Goal: Information Seeking & Learning: Learn about a topic

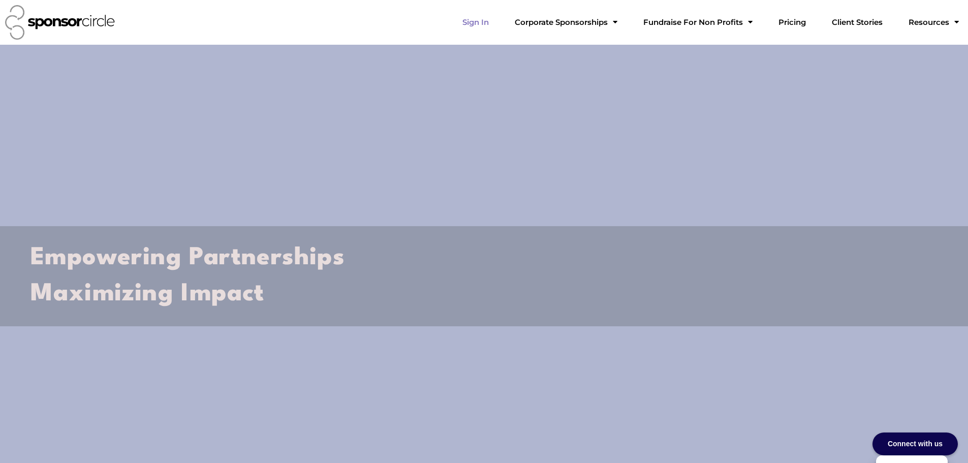
click at [497, 22] on link "Sign In" at bounding box center [475, 22] width 43 height 20
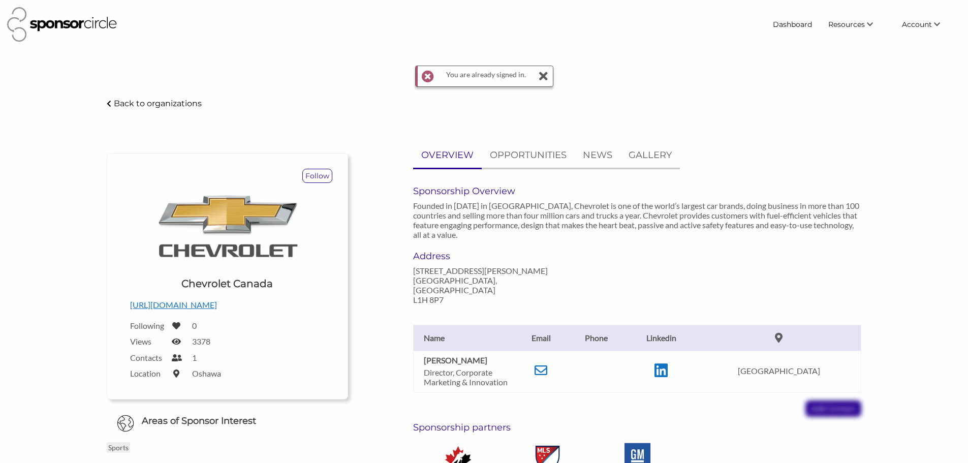
click at [542, 81] on icon at bounding box center [544, 76] width 10 height 20
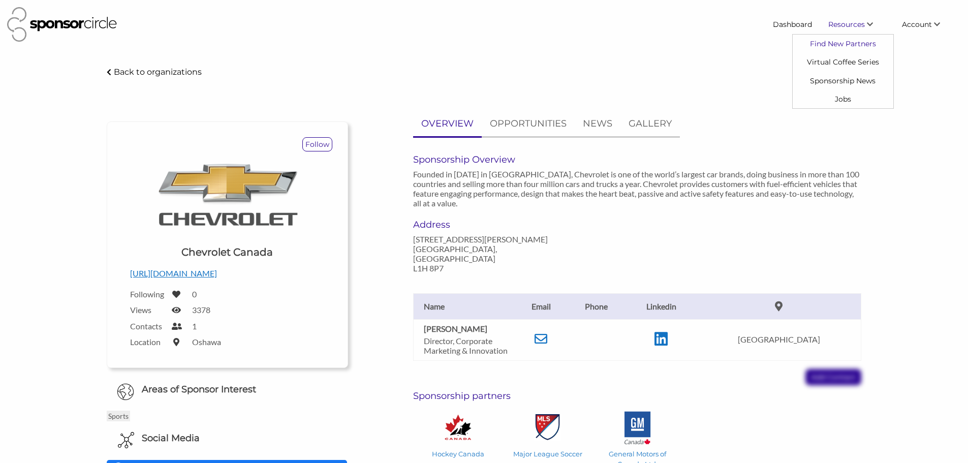
click at [829, 45] on link "Find New Partners" at bounding box center [843, 44] width 101 height 18
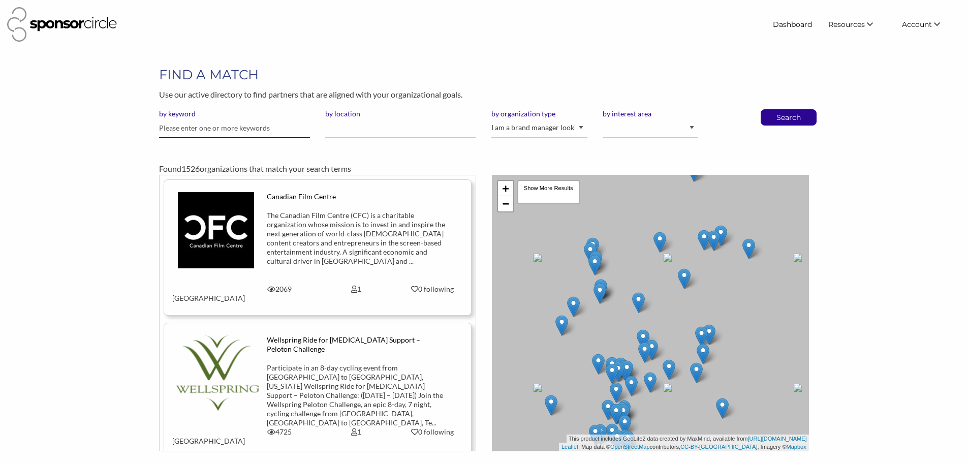
click at [234, 133] on input "text" at bounding box center [234, 128] width 151 height 20
type input "fast"
click at [772, 110] on button "Search" at bounding box center [789, 117] width 34 height 15
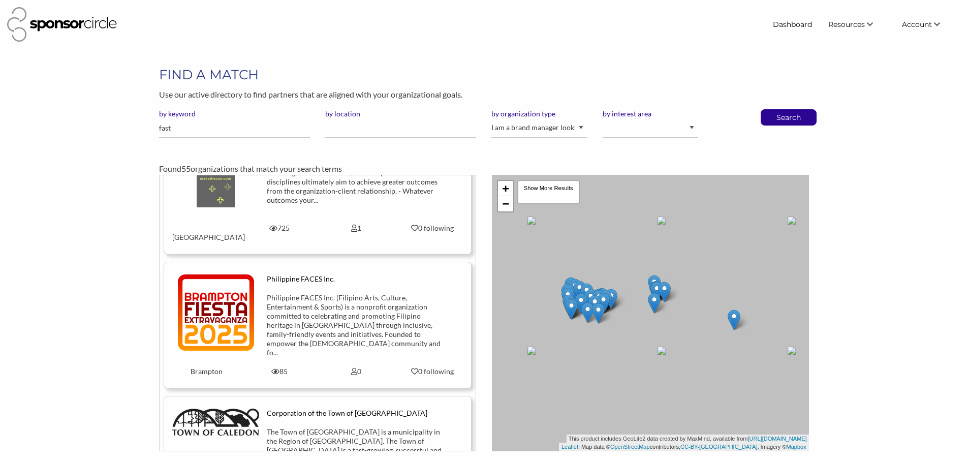
scroll to position [2337, 0]
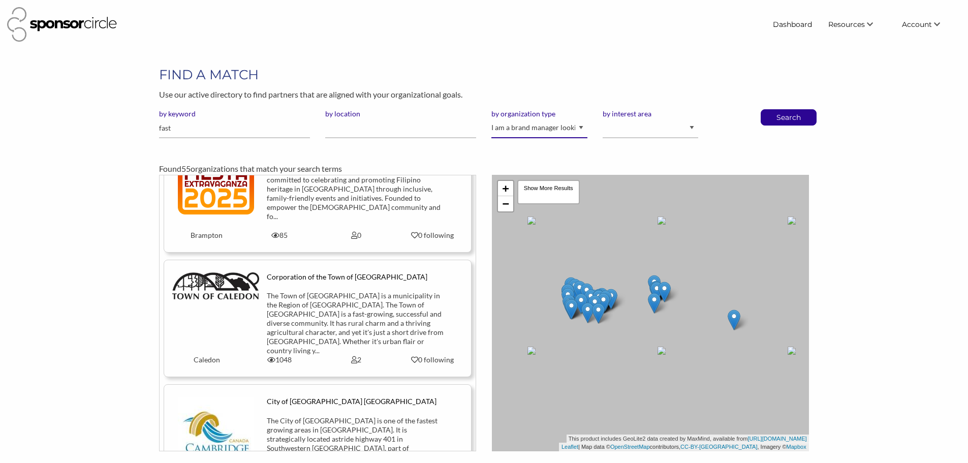
click at [577, 128] on select "I am an event organizer seeking new partnerships with suppliers, exhibitors or …" at bounding box center [539, 128] width 96 height 20
select select "Property"
click at [491, 118] on select "I am an event organizer seeking new partnerships with suppliers, exhibitors or …" at bounding box center [539, 128] width 96 height 20
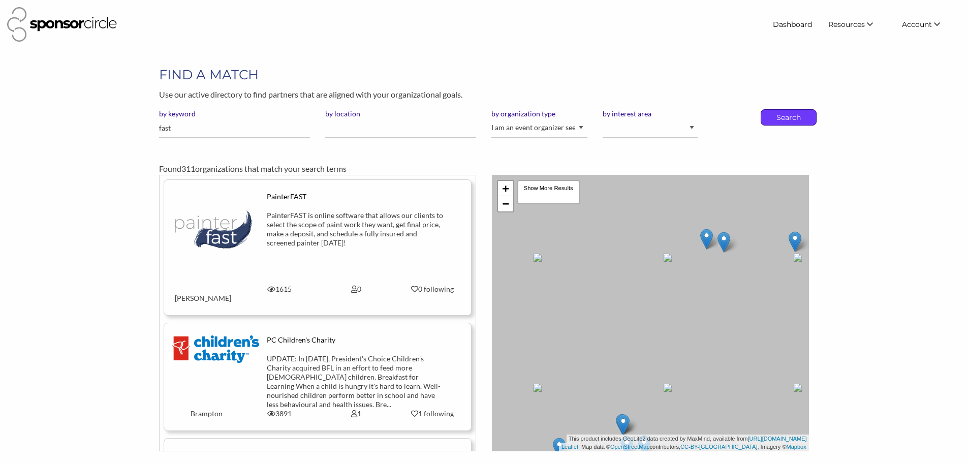
click at [779, 115] on p "Search" at bounding box center [789, 117] width 34 height 15
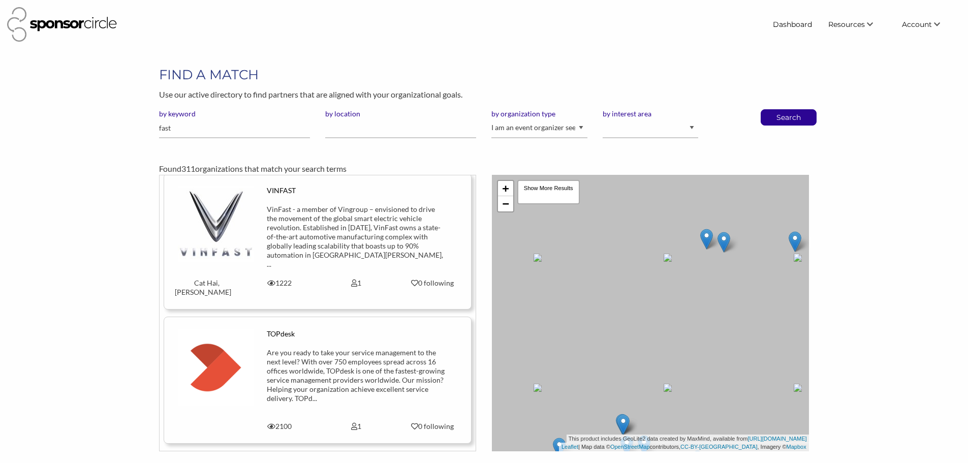
scroll to position [1219, 0]
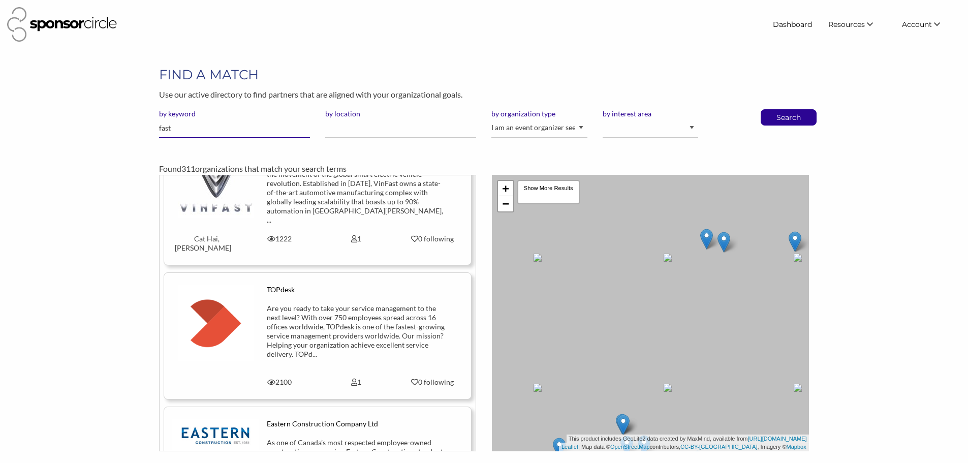
click at [189, 125] on input "fast" at bounding box center [234, 128] width 151 height 20
type input "motorcycle"
click at [772, 110] on button "Search" at bounding box center [789, 117] width 34 height 15
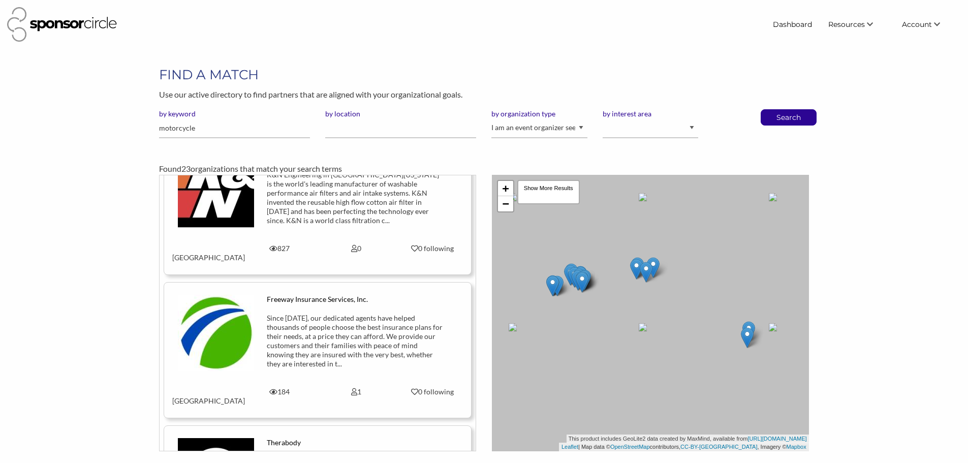
scroll to position [2032, 0]
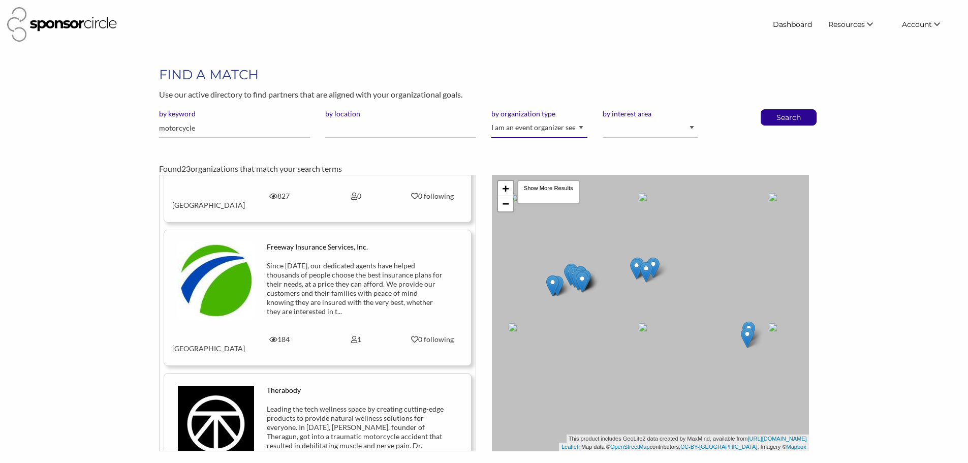
click at [554, 128] on select "I am an event organizer seeking new partnerships with suppliers, exhibitors or …" at bounding box center [539, 128] width 96 height 20
select select "Sponsor"
click at [491, 118] on select "I am an event organizer seeking new partnerships with suppliers, exhibitors or …" at bounding box center [539, 128] width 96 height 20
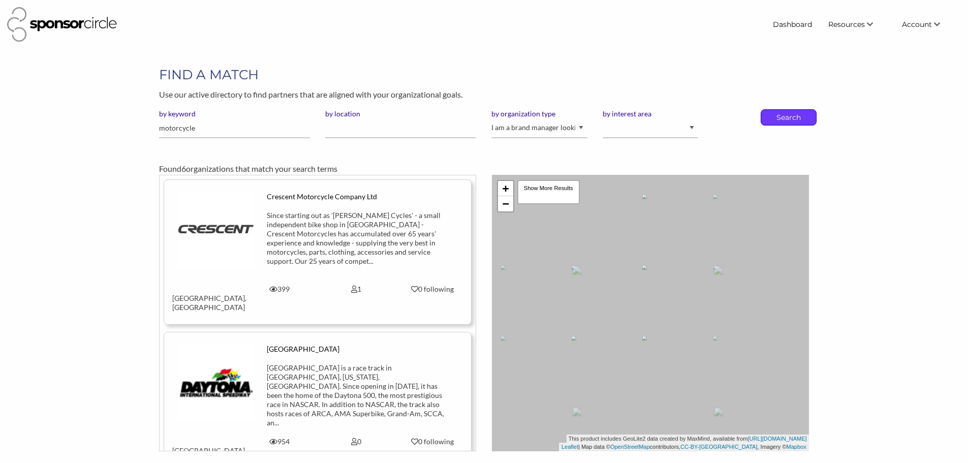
click at [772, 116] on p "Search" at bounding box center [789, 117] width 34 height 15
click at [432, 132] on input "by location" at bounding box center [400, 128] width 151 height 20
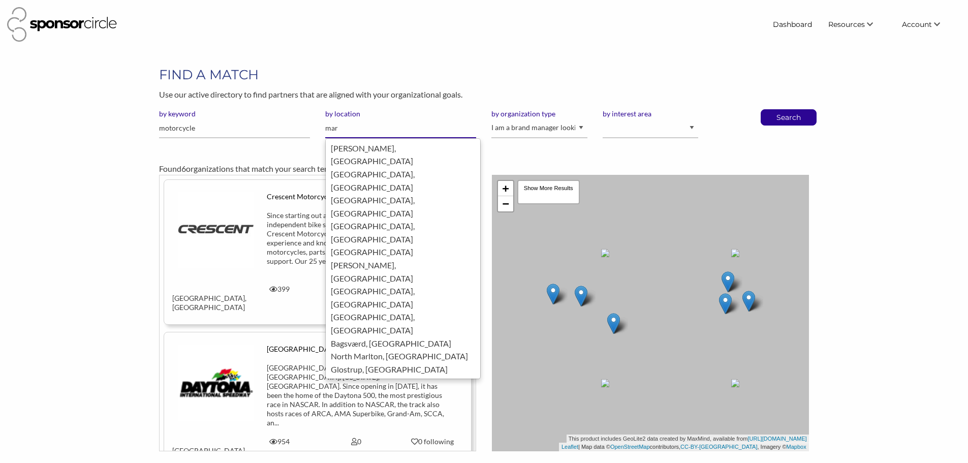
click at [398, 168] on div "[GEOGRAPHIC_DATA], [GEOGRAPHIC_DATA]" at bounding box center [403, 181] width 144 height 26
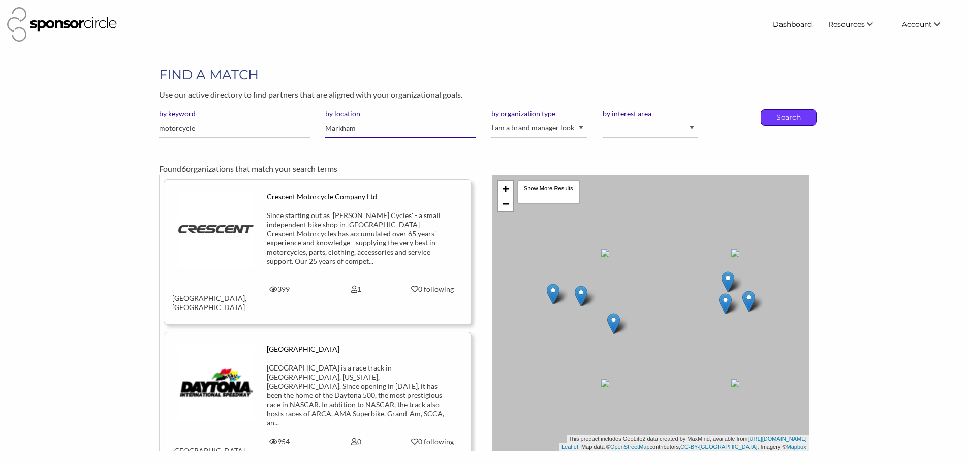
type input "Markham"
click at [787, 119] on p "Search" at bounding box center [789, 117] width 34 height 15
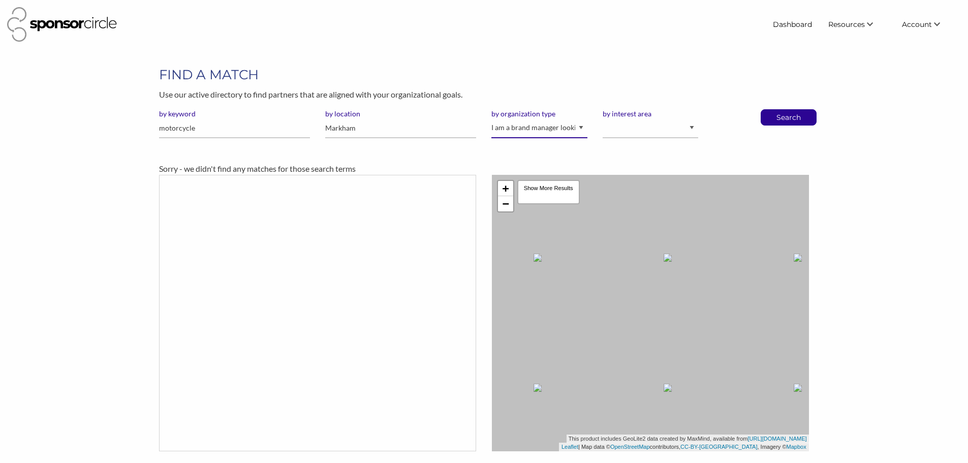
click at [518, 133] on select "I am an event organizer seeking new partnerships with suppliers, exhibitors or …" at bounding box center [539, 128] width 96 height 20
click at [491, 118] on select "I am an event organizer seeking new partnerships with suppliers, exhibitors or …" at bounding box center [539, 128] width 96 height 20
click at [205, 134] on input "motorcycle" at bounding box center [234, 128] width 151 height 20
click at [361, 124] on input "Markham" at bounding box center [400, 128] width 151 height 20
click at [639, 130] on select "Animal Welfare Arts and Culture Business and Entrepreneurship Community Diversi…" at bounding box center [651, 128] width 96 height 20
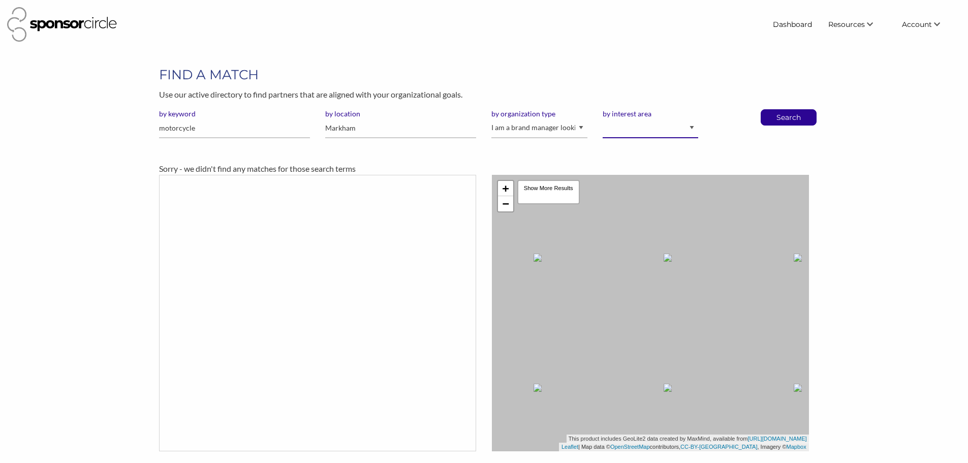
select select "11"
click at [603, 118] on select "Animal Welfare Arts and Culture Business and Entrepreneurship Community Diversi…" at bounding box center [651, 128] width 96 height 20
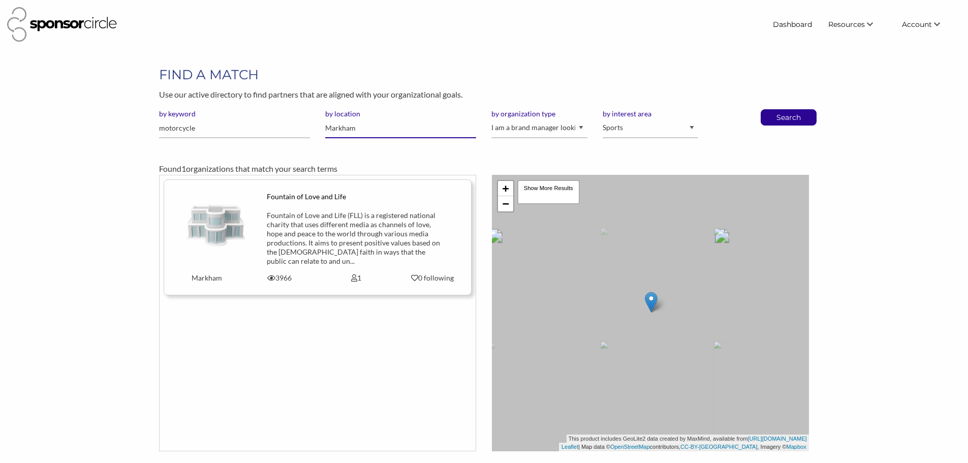
click at [367, 132] on input "Markham" at bounding box center [400, 128] width 151 height 20
click at [777, 116] on p "Search" at bounding box center [789, 117] width 34 height 15
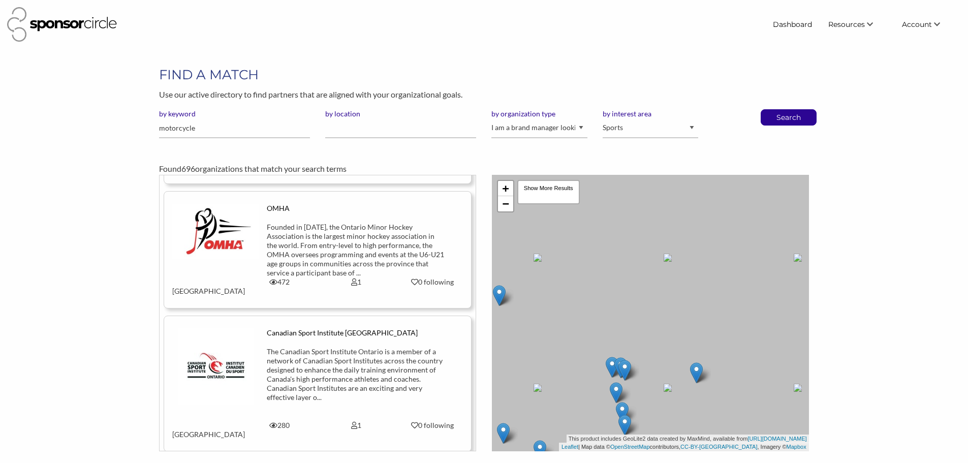
scroll to position [6514, 0]
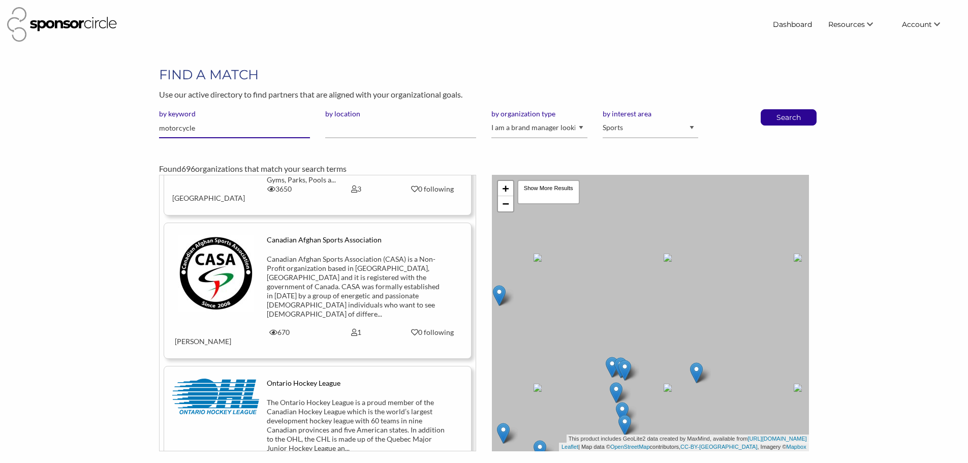
click at [194, 136] on input "motorcycle" at bounding box center [234, 128] width 151 height 20
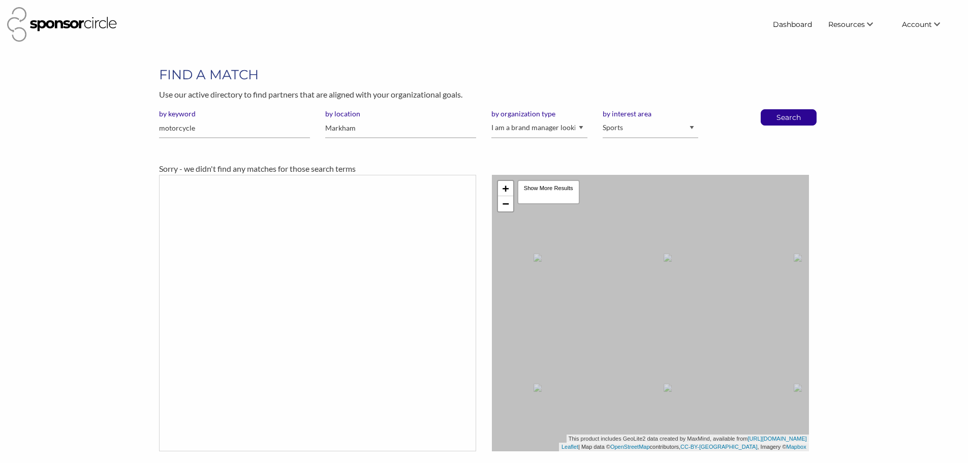
select select "11"
click at [215, 136] on input "motorcycle" at bounding box center [234, 128] width 151 height 20
type input "fast eddie"
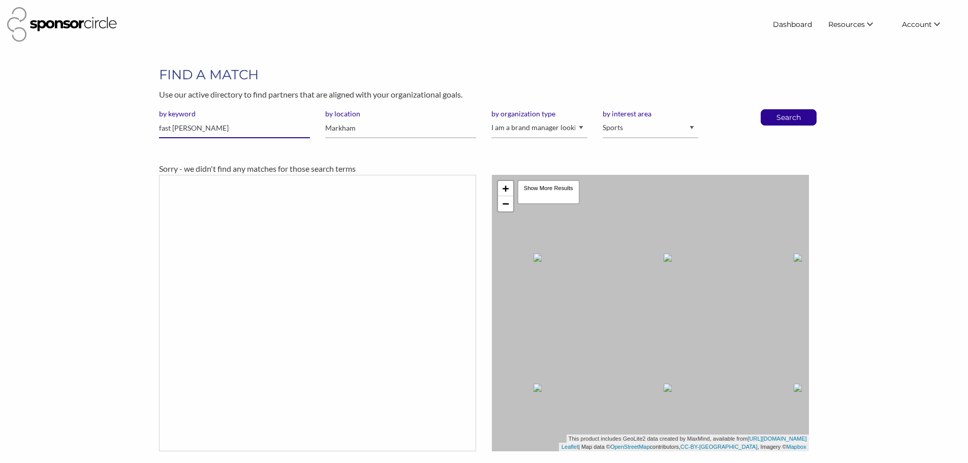
click at [772, 110] on button "Search" at bounding box center [789, 117] width 34 height 15
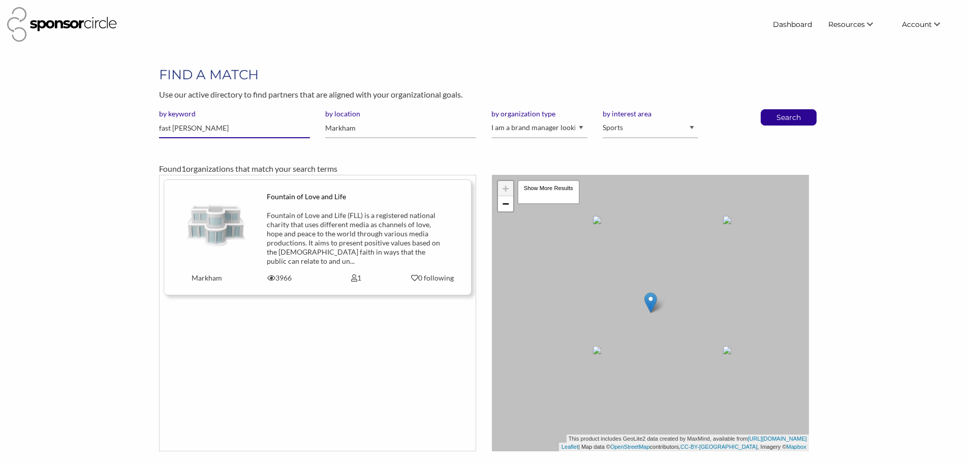
click at [230, 130] on input "fast [PERSON_NAME]" at bounding box center [234, 128] width 151 height 20
